Goal: Check status: Check status

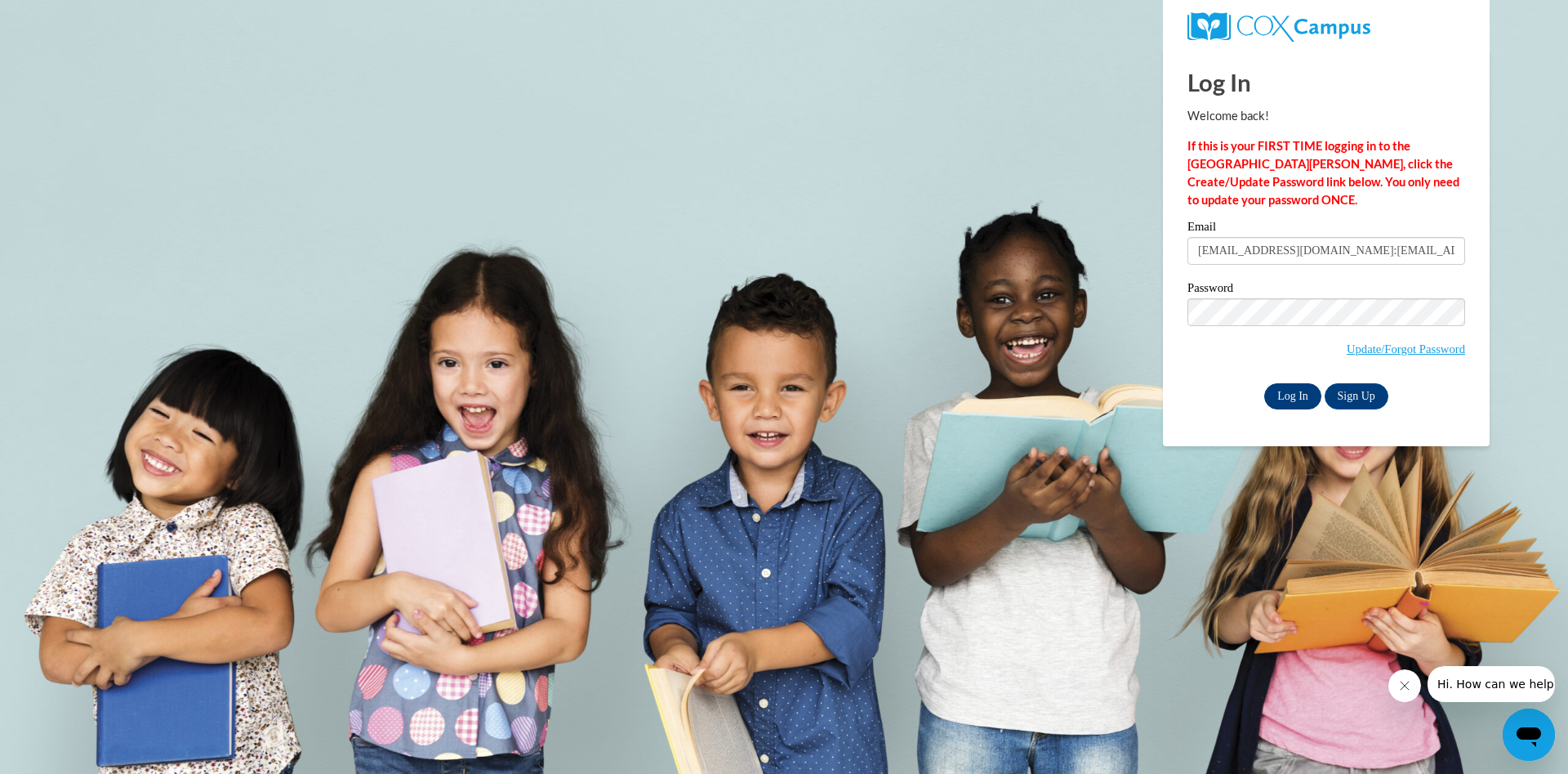
type input "admin@agile.net:slyons@atlantaspeechschool.org"
click at [1297, 394] on input "Log In" at bounding box center [1293, 396] width 57 height 26
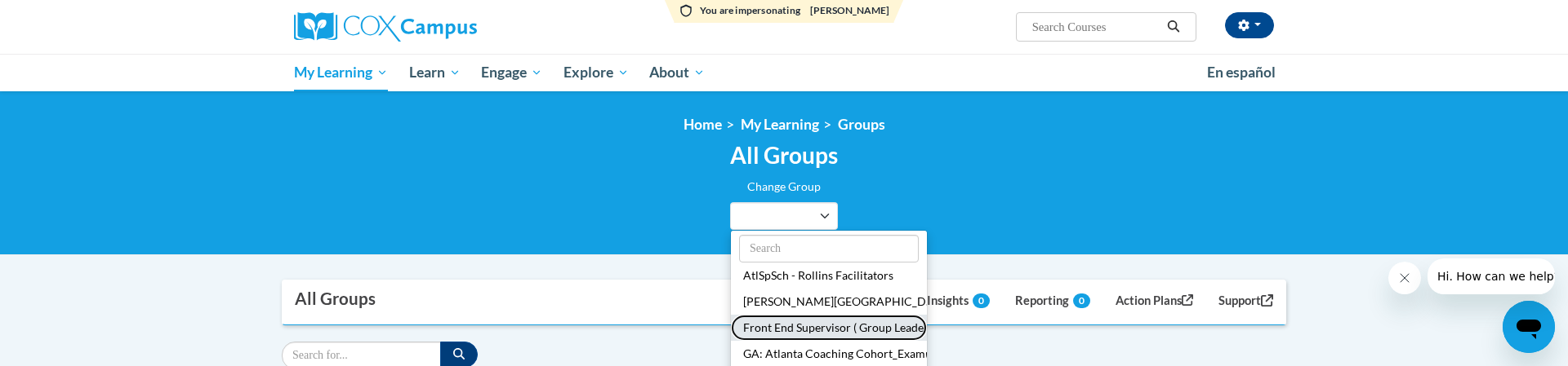
click at [803, 327] on button "Front End Supervisor ( Group Leader)" at bounding box center [829, 328] width 196 height 26
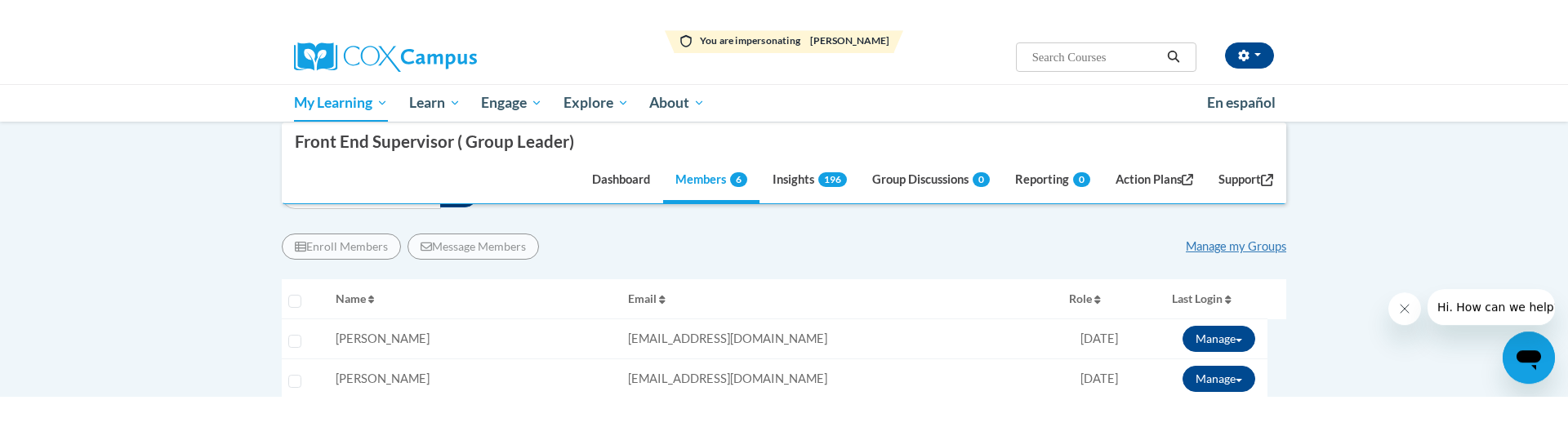
scroll to position [250, 0]
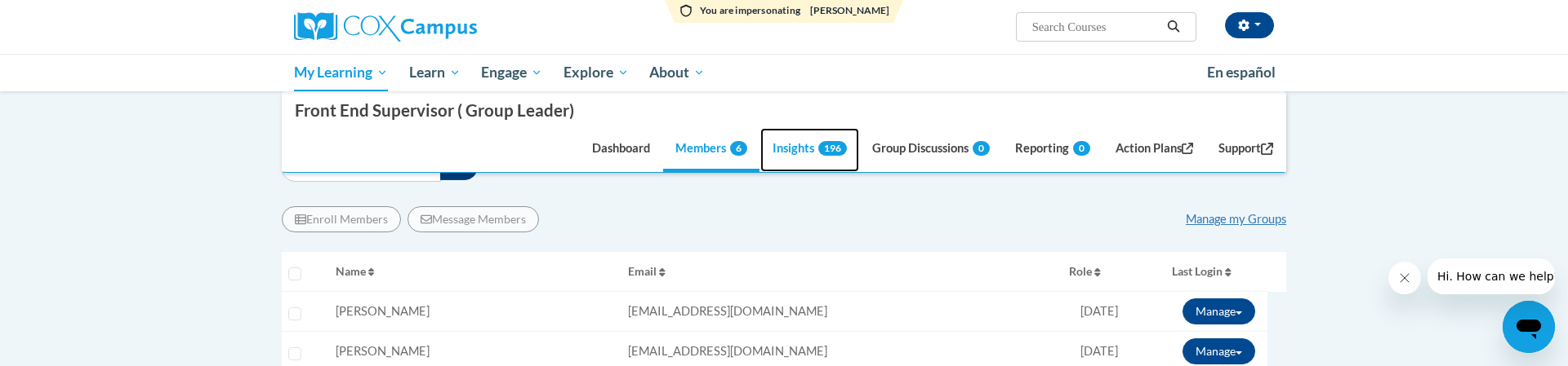
click at [787, 150] on link "Insights 196" at bounding box center [810, 151] width 99 height 44
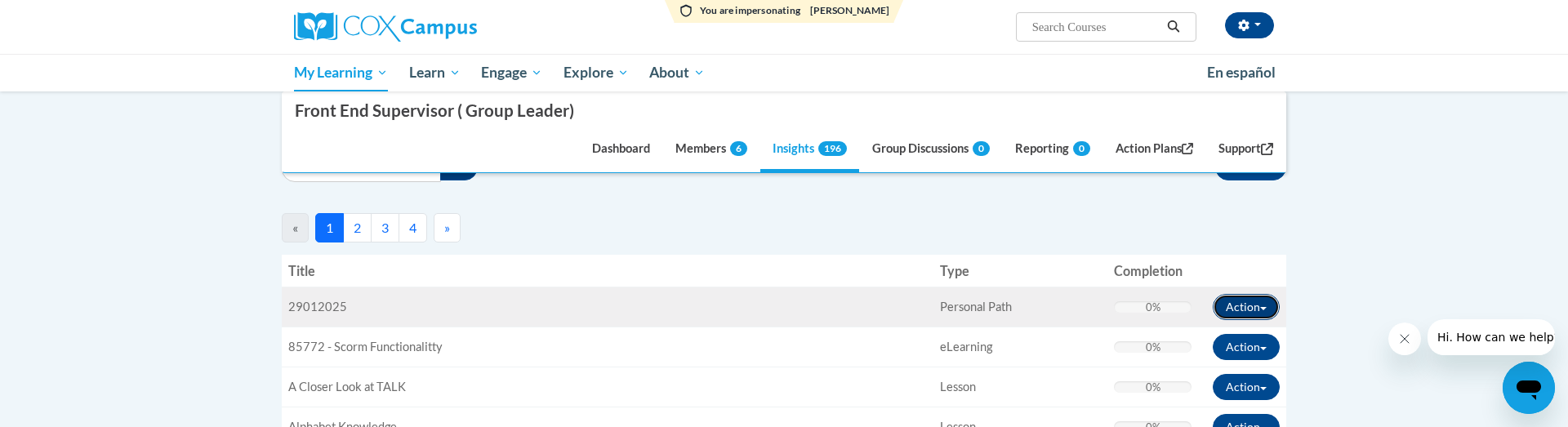
click at [1265, 310] on span "button" at bounding box center [1263, 309] width 6 height 4
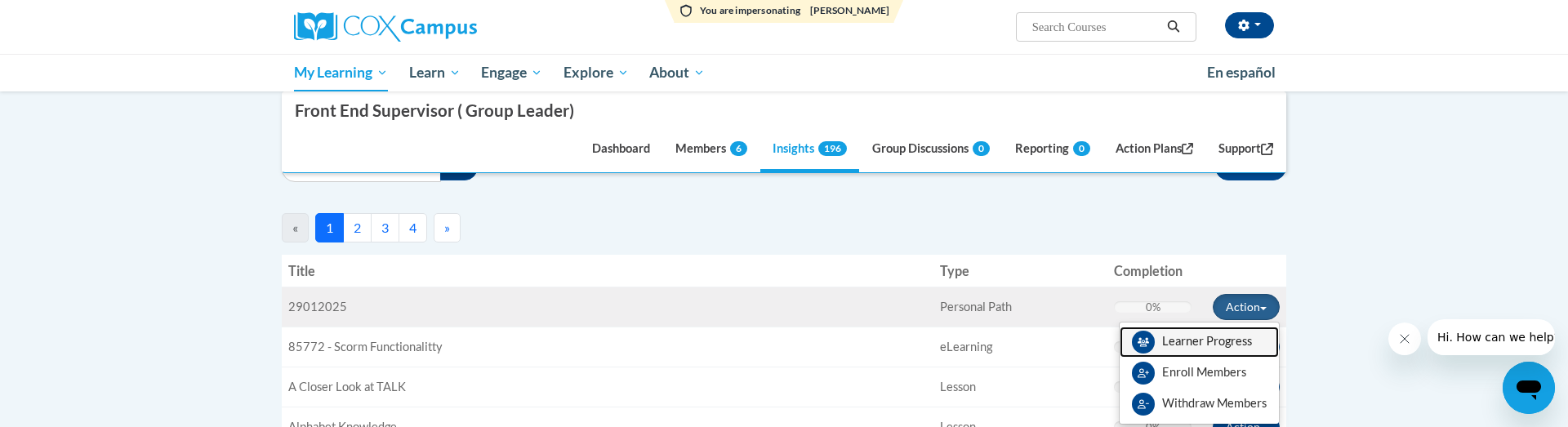
click at [1212, 341] on link "Learner Progress" at bounding box center [1200, 342] width 160 height 31
